Goal: Information Seeking & Learning: Learn about a topic

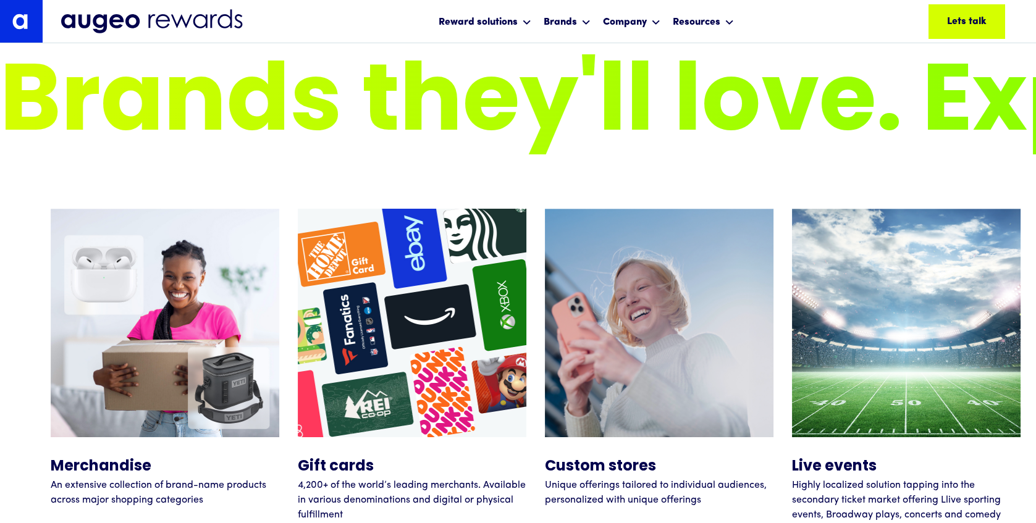
scroll to position [4489, 0]
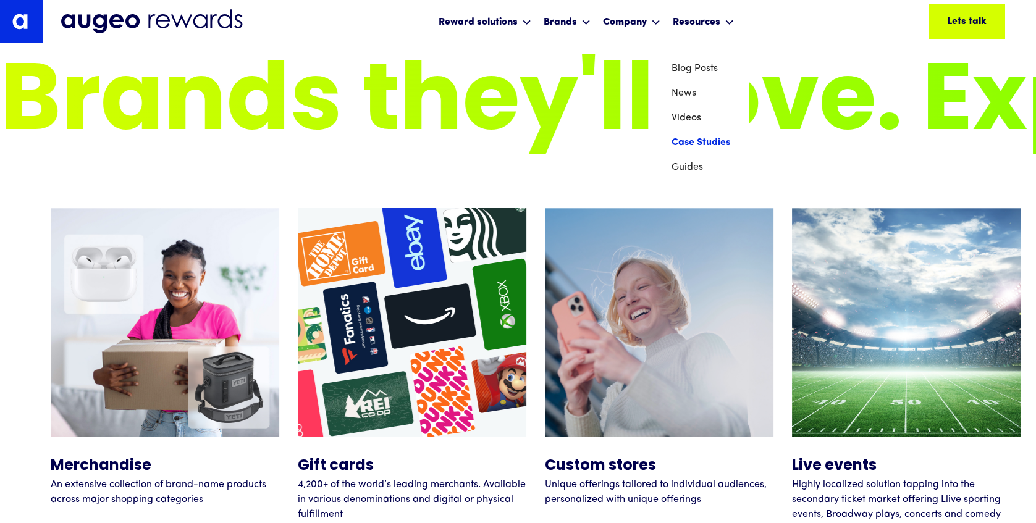
click at [702, 140] on link "Case Studies" at bounding box center [700, 142] width 59 height 25
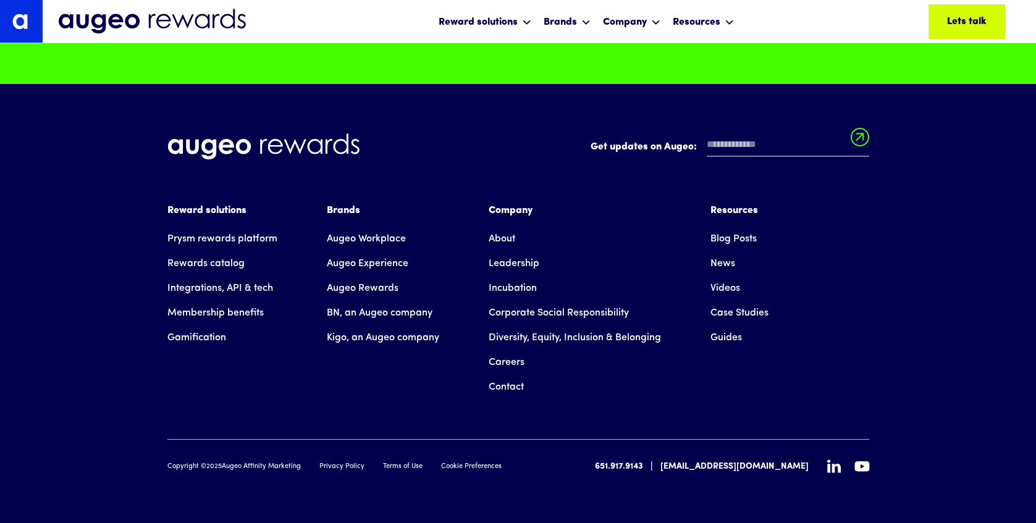
scroll to position [1452, 0]
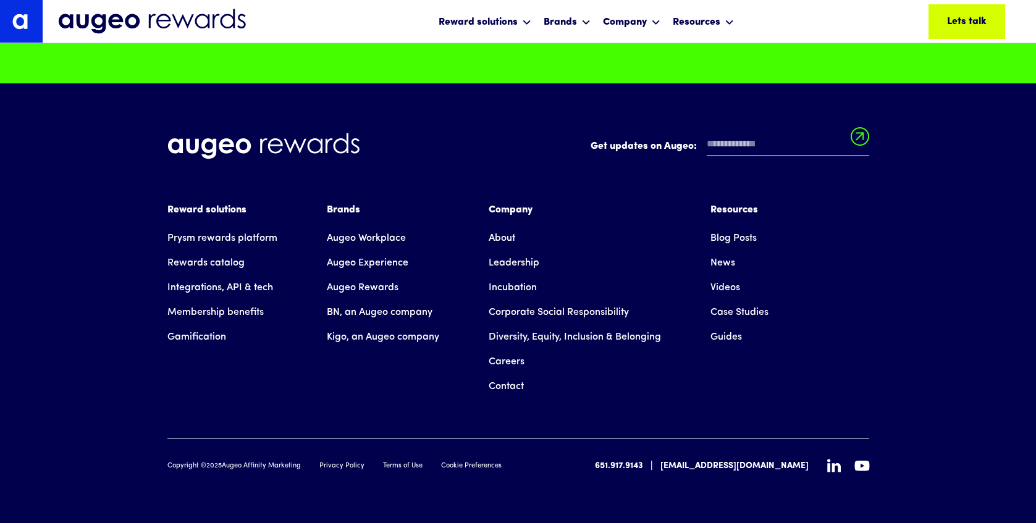
click at [391, 262] on link "Augeo Experience" at bounding box center [368, 263] width 82 height 25
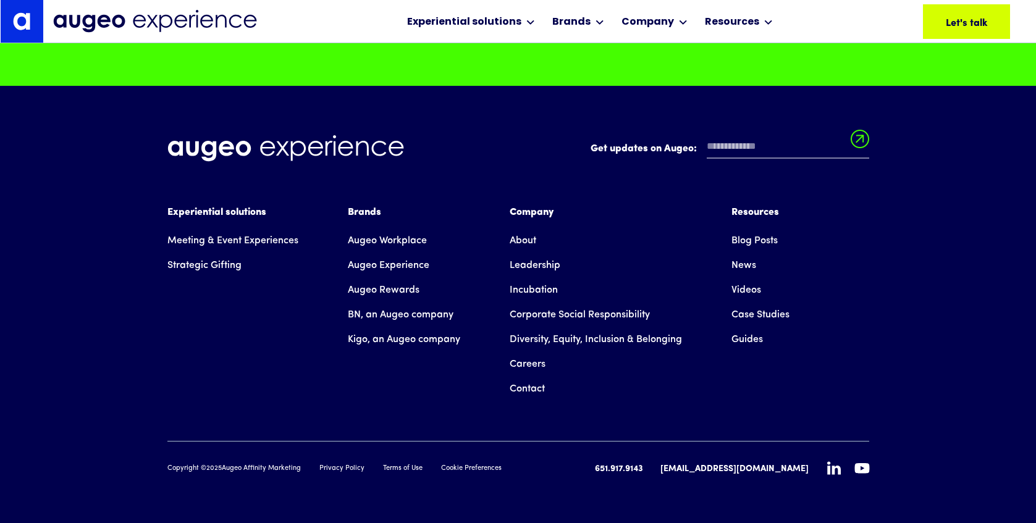
scroll to position [11022, 0]
click at [533, 367] on link "Careers" at bounding box center [527, 363] width 36 height 25
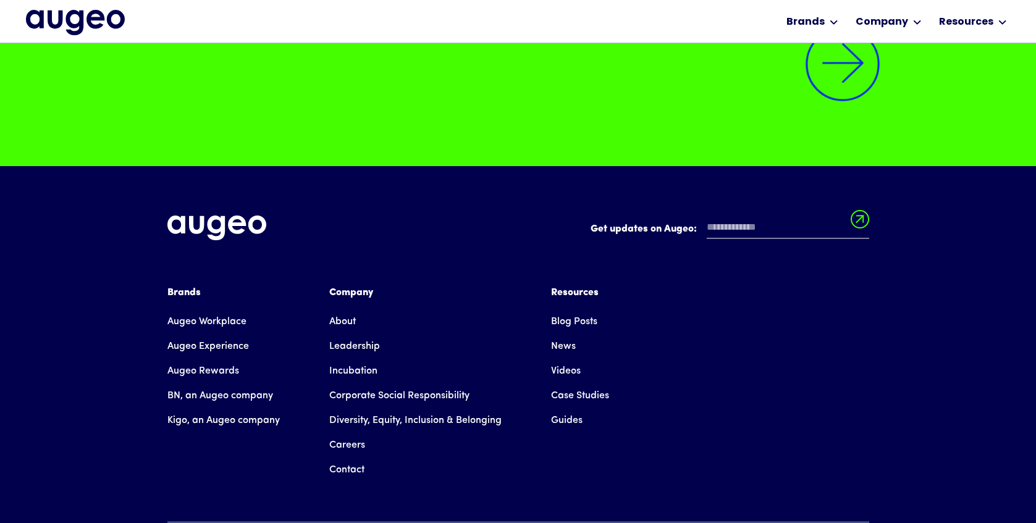
scroll to position [3148, 0]
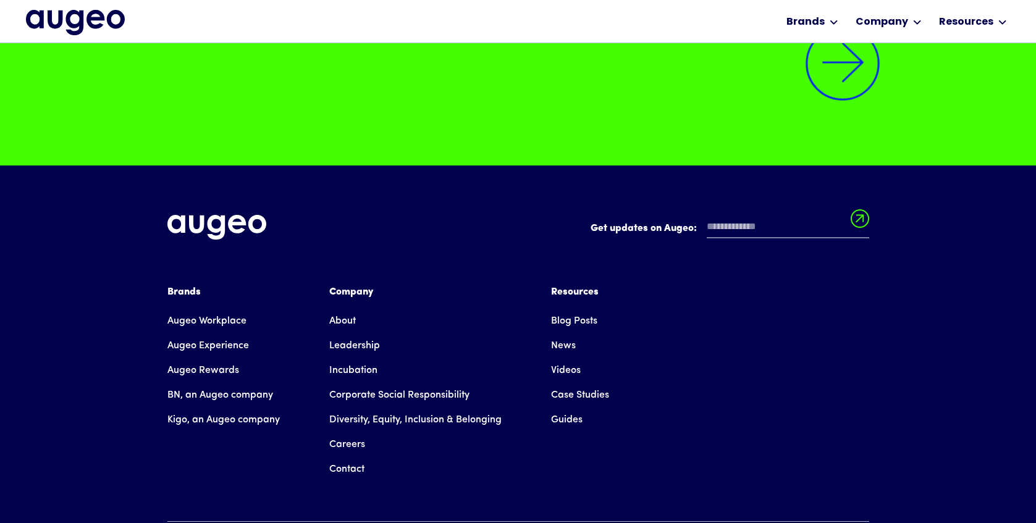
click at [824, 111] on img at bounding box center [842, 63] width 105 height 105
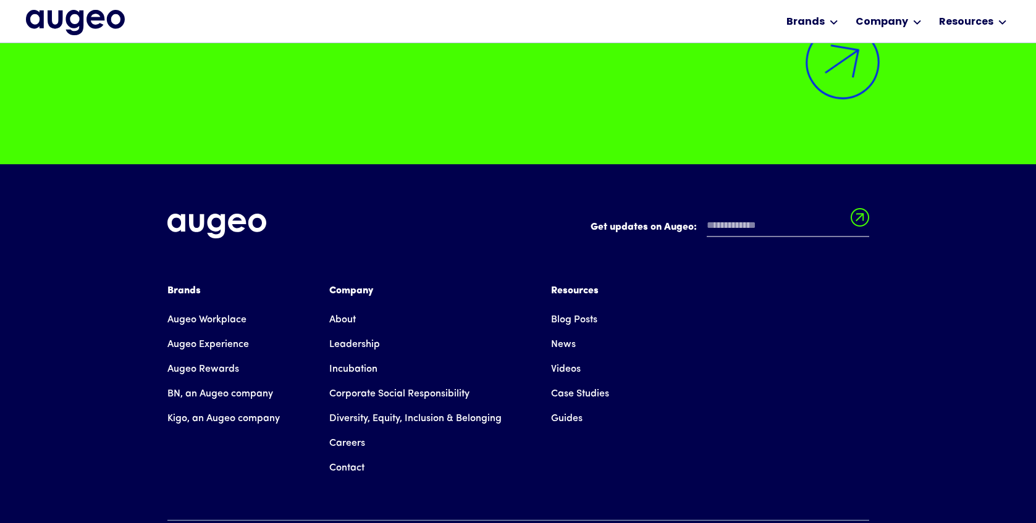
scroll to position [3149, 0]
